Goal: Task Accomplishment & Management: Use online tool/utility

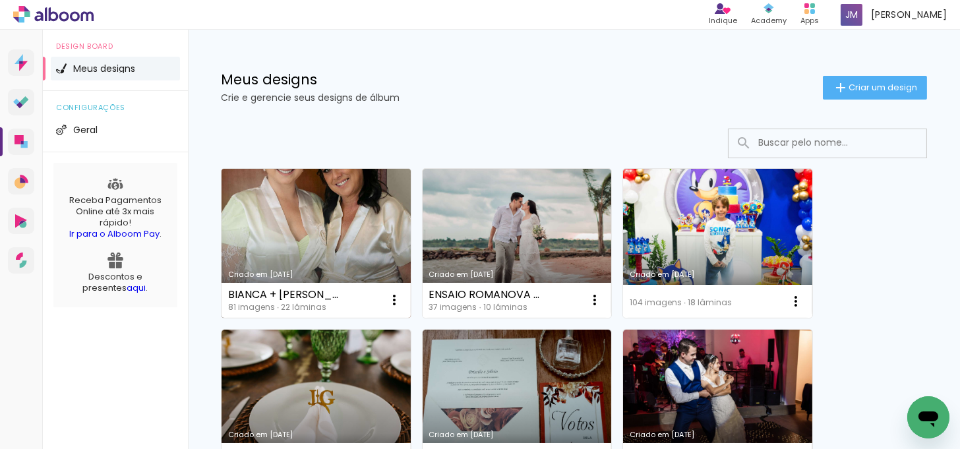
click at [319, 198] on link "Criado em [DATE]" at bounding box center [315, 243] width 189 height 149
